Goal: Check status: Check status

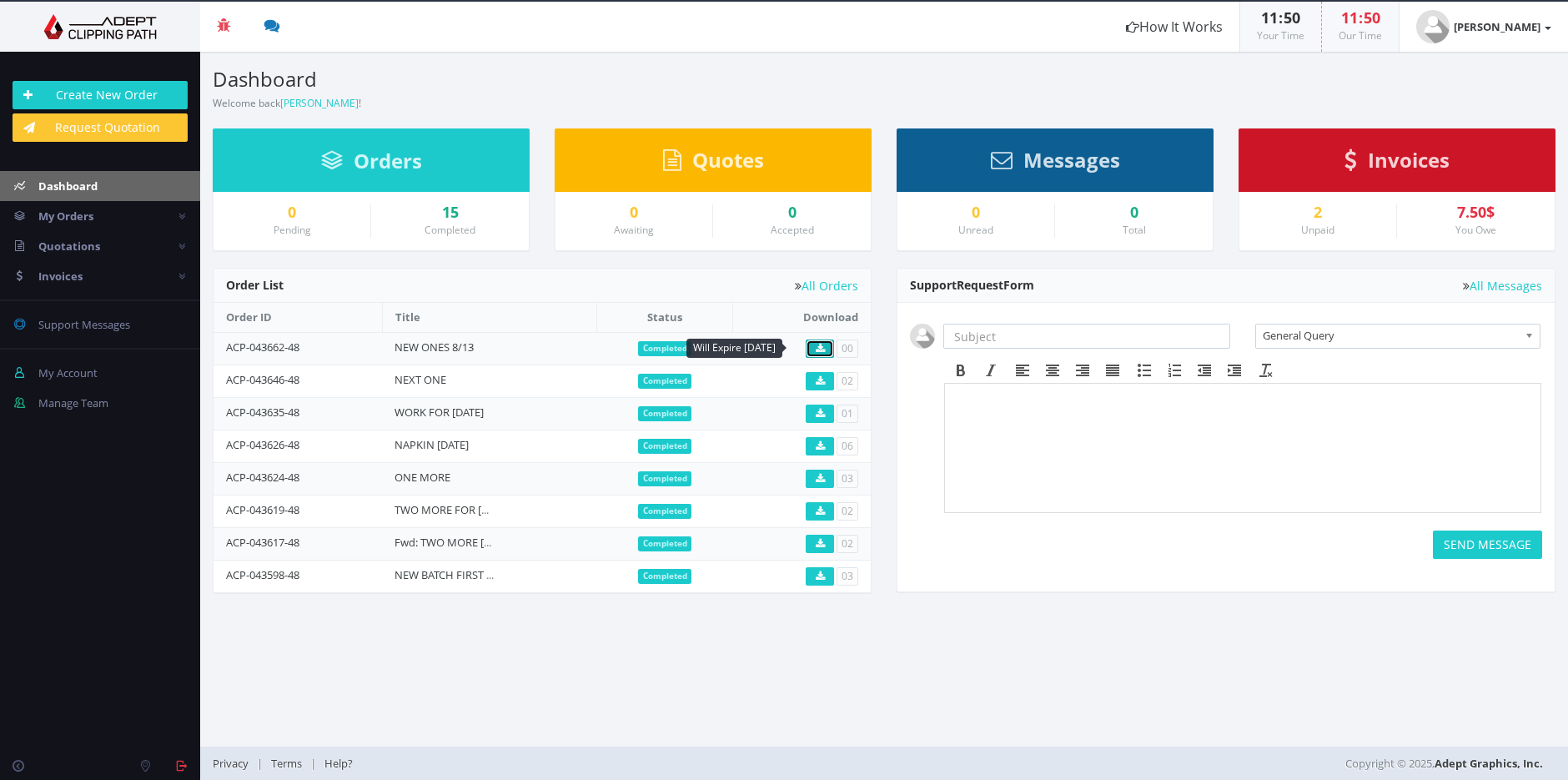
click at [819, 345] on icon at bounding box center [820, 348] width 9 height 10
drag, startPoint x: 1123, startPoint y: 4, endPoint x: 824, endPoint y: 378, distance: 478.8
click at [824, 378] on icon at bounding box center [820, 381] width 9 height 10
click at [816, 409] on icon at bounding box center [820, 413] width 9 height 10
click at [1124, 4] on header "Beta Credit US $124.50 Add Funds Withdraw Funds What's This? How It Works 11 : …" at bounding box center [784, 27] width 1568 height 50
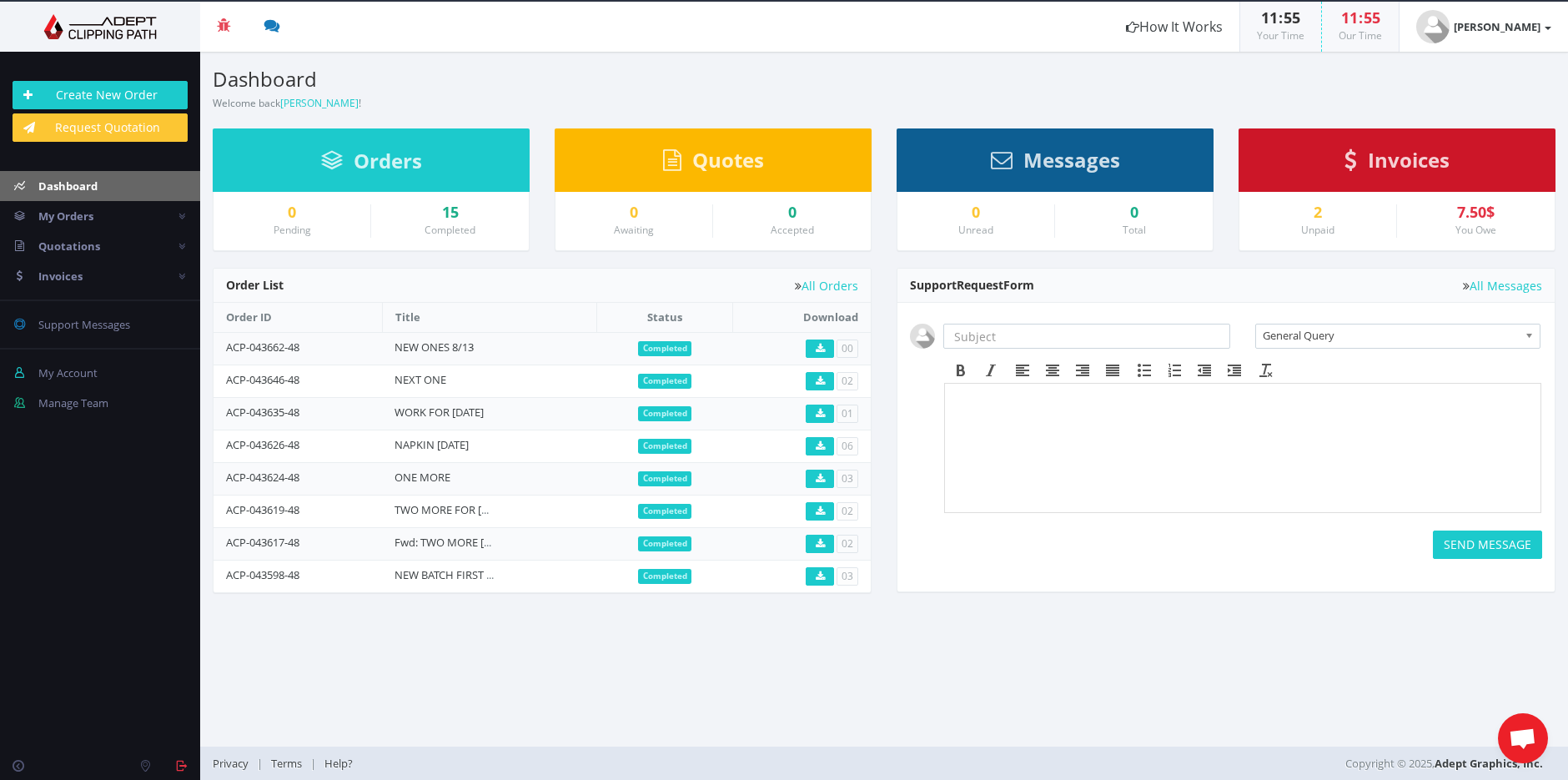
click at [1124, 4] on header "Beta Credit US $124.50 Add Funds Withdraw Funds What's This? How It Works 11 : …" at bounding box center [784, 27] width 1568 height 50
click at [820, 443] on icon at bounding box center [820, 446] width 9 height 10
click at [823, 377] on icon at bounding box center [820, 381] width 9 height 10
click at [819, 411] on icon at bounding box center [820, 413] width 9 height 10
click at [826, 407] on link at bounding box center [820, 414] width 28 height 19
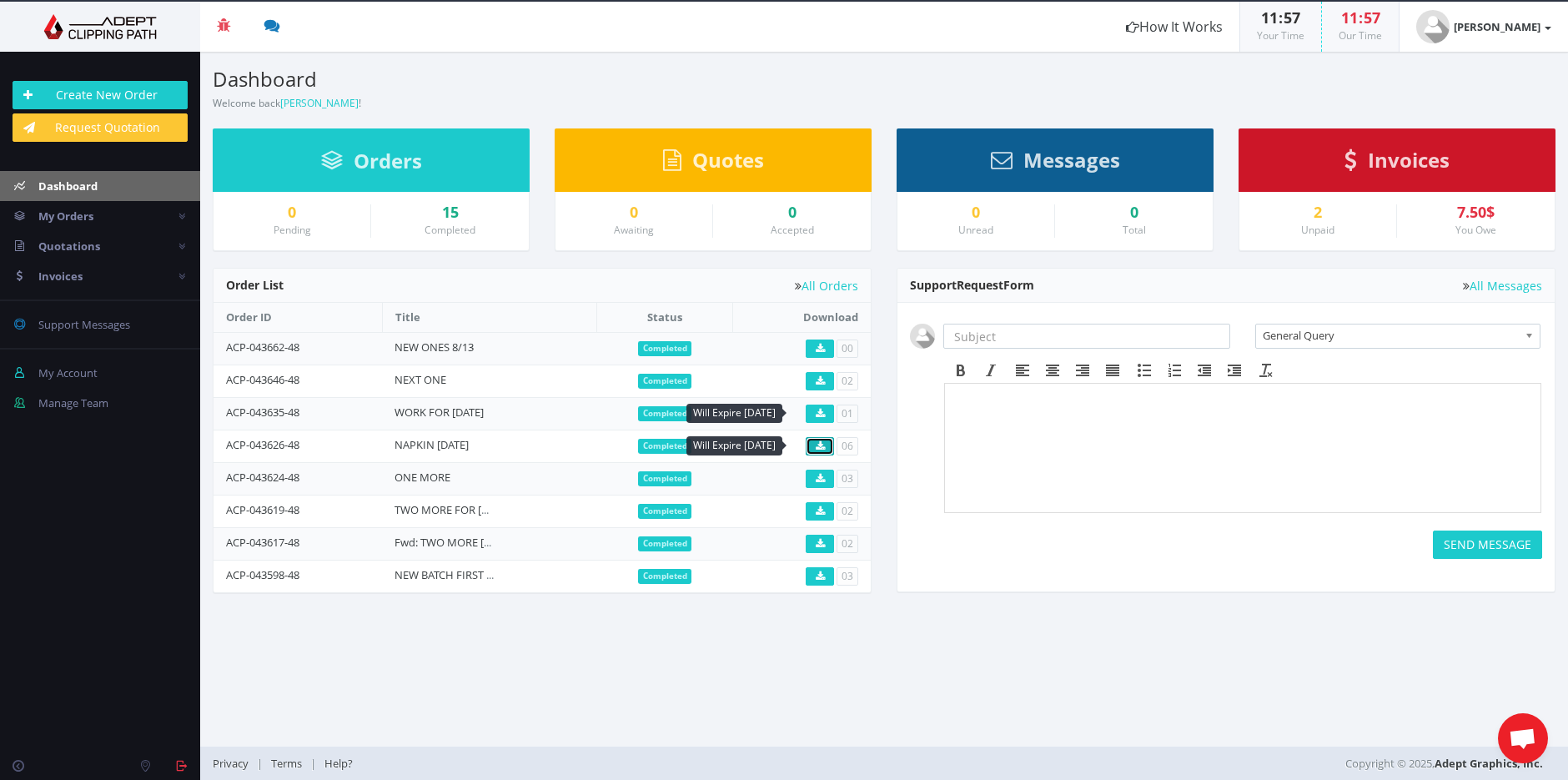
click at [823, 444] on icon at bounding box center [820, 446] width 9 height 10
drag, startPoint x: 1123, startPoint y: 6, endPoint x: 818, endPoint y: 443, distance: 532.9
click at [818, 443] on icon at bounding box center [820, 446] width 9 height 10
click at [820, 508] on icon at bounding box center [820, 511] width 9 height 10
